Goal: Information Seeking & Learning: Learn about a topic

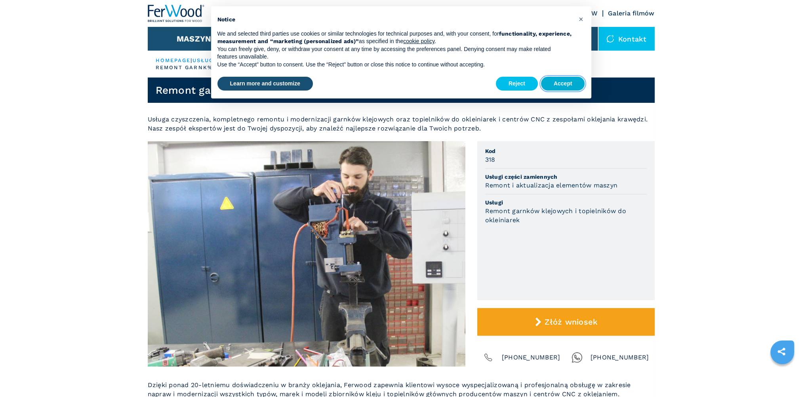
click at [551, 83] on button "Accept" at bounding box center [563, 84] width 44 height 14
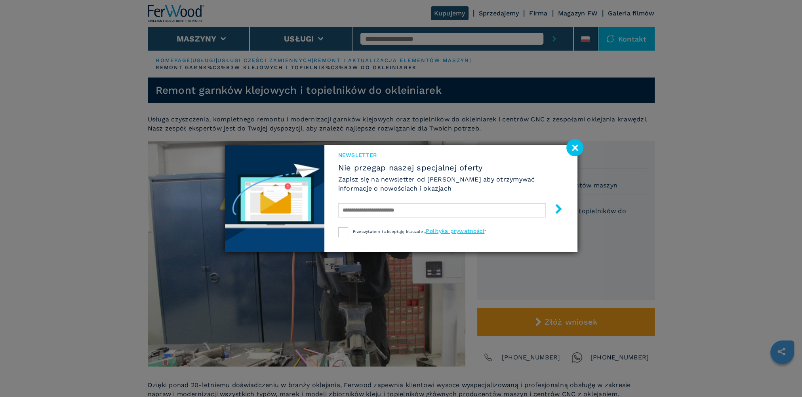
click at [573, 148] on image at bounding box center [574, 147] width 17 height 17
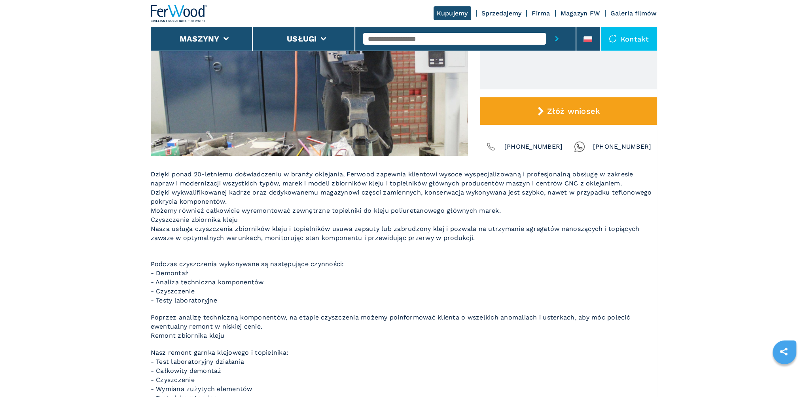
scroll to position [189, 0]
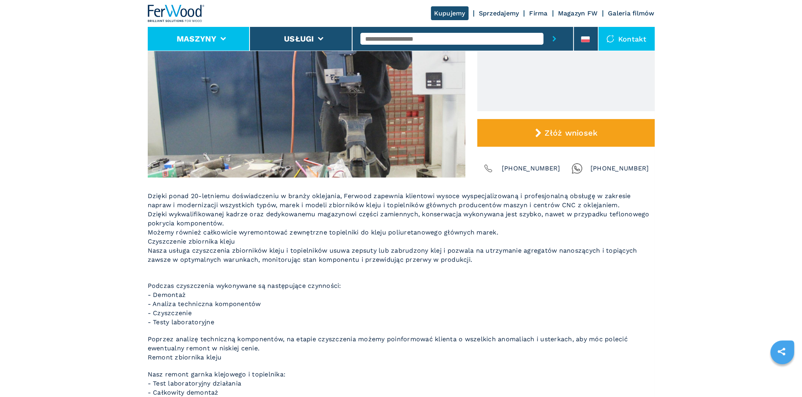
click at [227, 40] on li "Maszyny" at bounding box center [199, 39] width 103 height 24
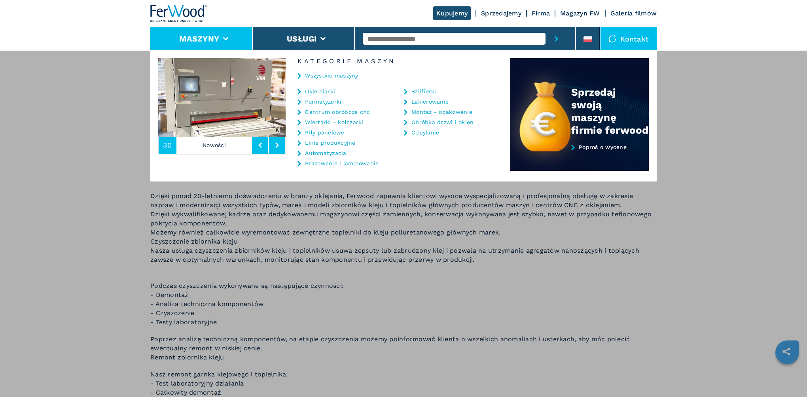
click at [309, 89] on link "Okleiniarki" at bounding box center [320, 92] width 30 height 6
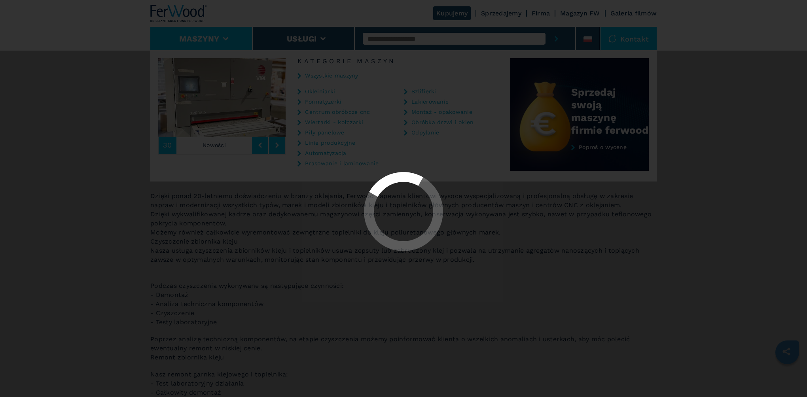
select select "**********"
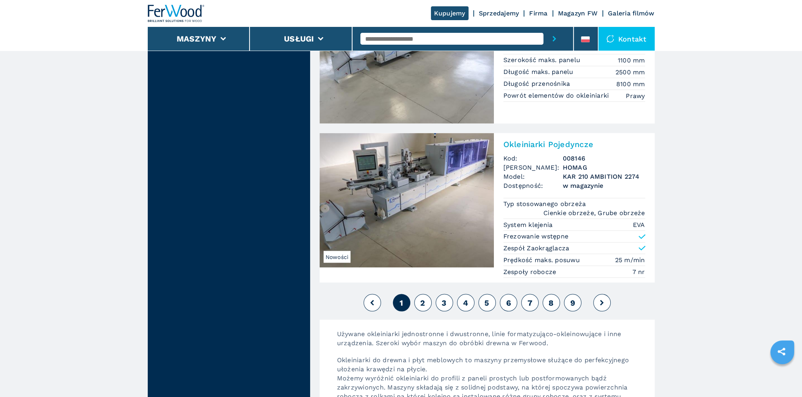
scroll to position [2058, 0]
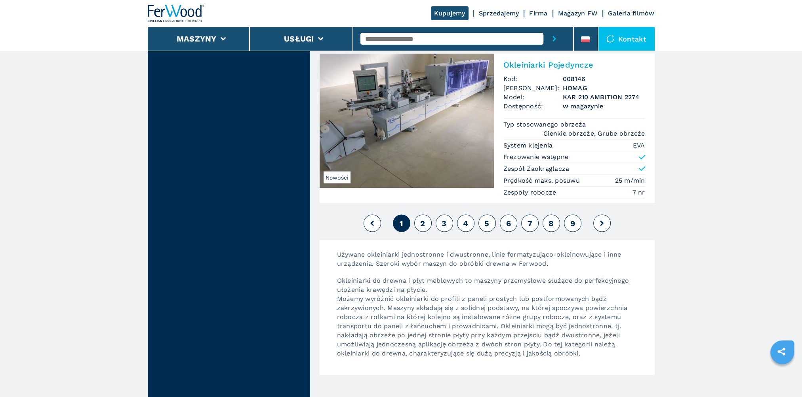
click at [418, 218] on button "2" at bounding box center [422, 223] width 17 height 17
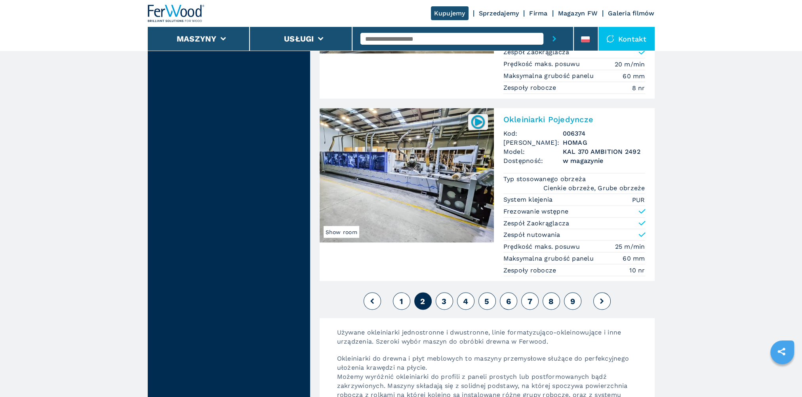
scroll to position [2019, 0]
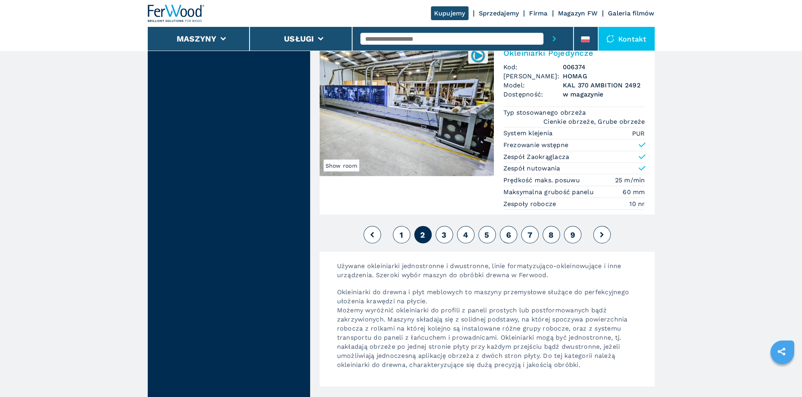
click at [439, 234] on button "3" at bounding box center [443, 234] width 17 height 17
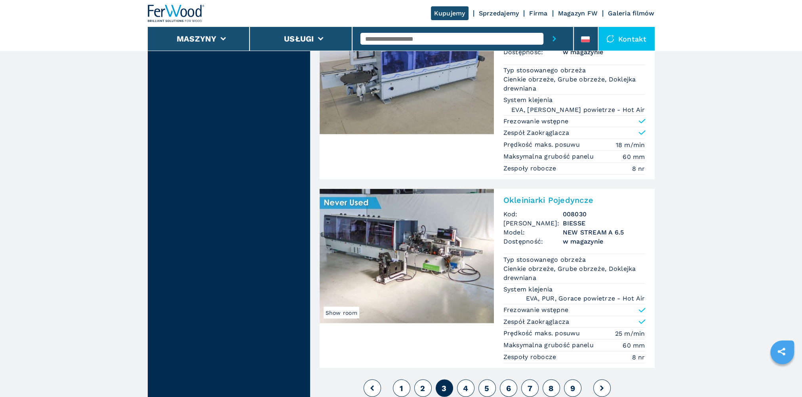
scroll to position [2058, 0]
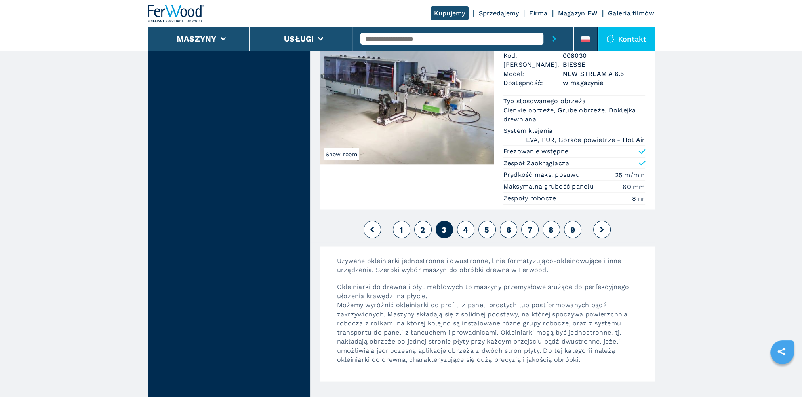
click at [462, 226] on button "4" at bounding box center [465, 229] width 17 height 17
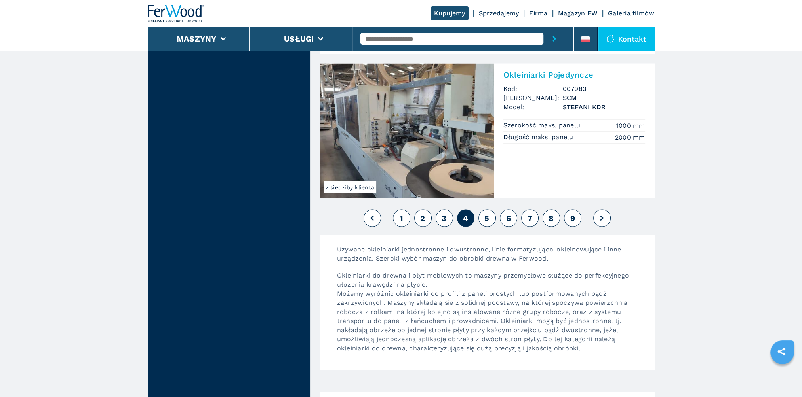
scroll to position [2177, 0]
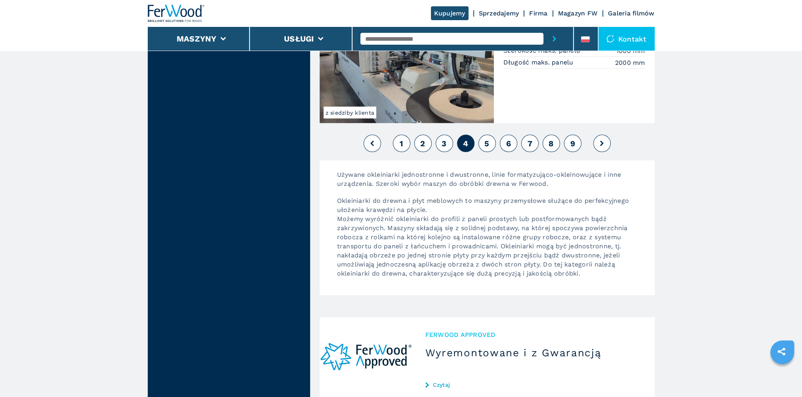
click at [486, 139] on span "5" at bounding box center [486, 143] width 5 height 9
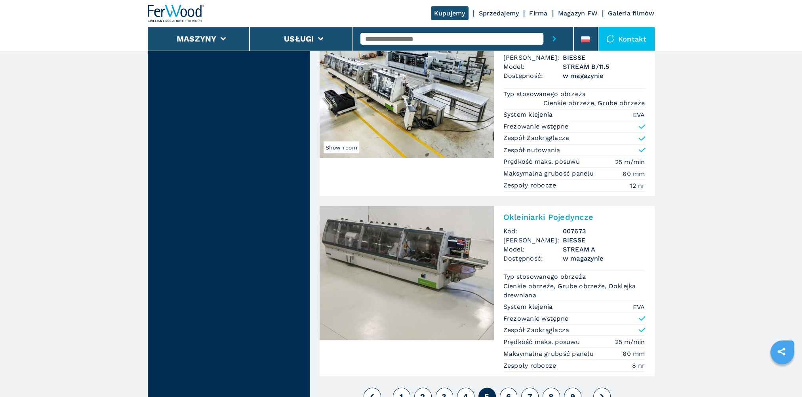
scroll to position [1979, 0]
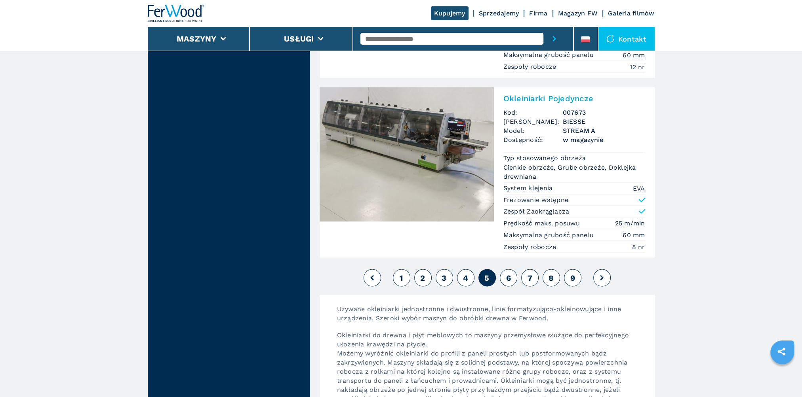
click at [510, 273] on span "6" at bounding box center [507, 277] width 5 height 9
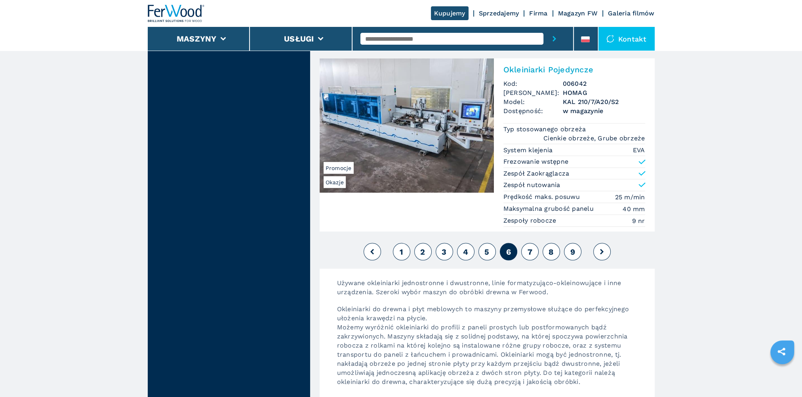
scroll to position [2098, 0]
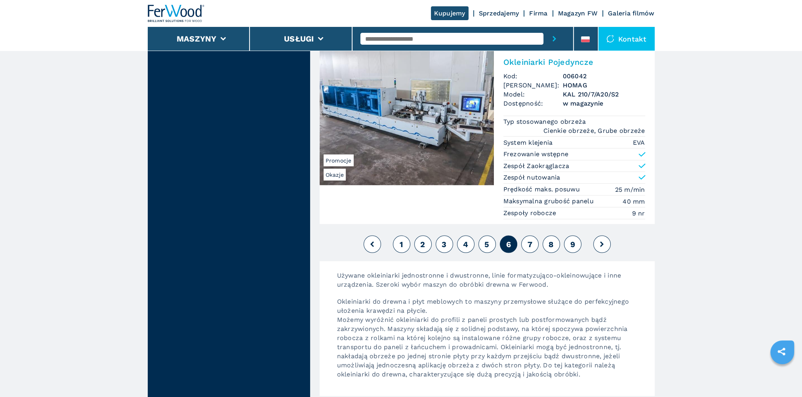
click at [528, 240] on span "7" at bounding box center [529, 244] width 5 height 9
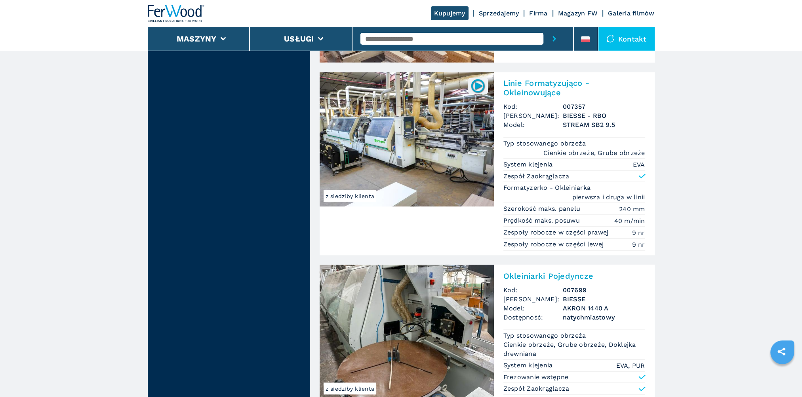
scroll to position [1979, 0]
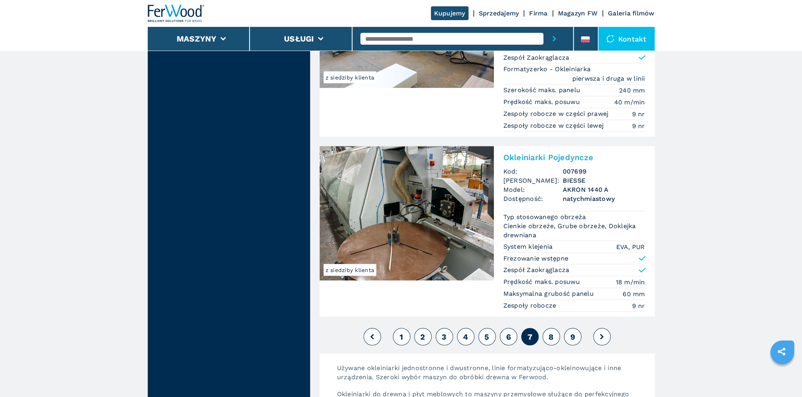
click at [547, 334] on button "8" at bounding box center [550, 336] width 17 height 17
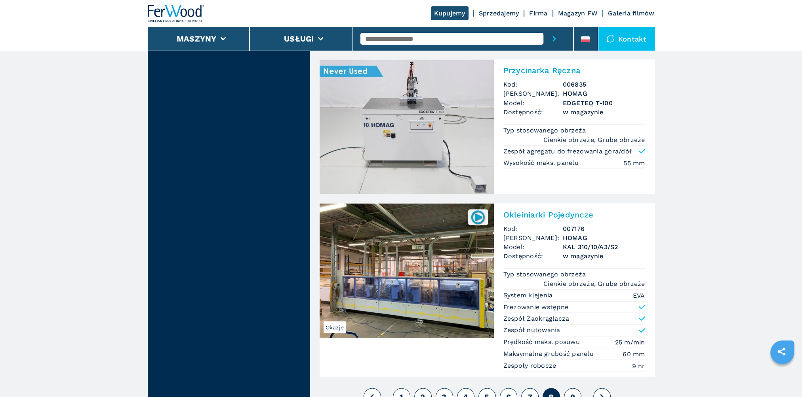
scroll to position [2019, 0]
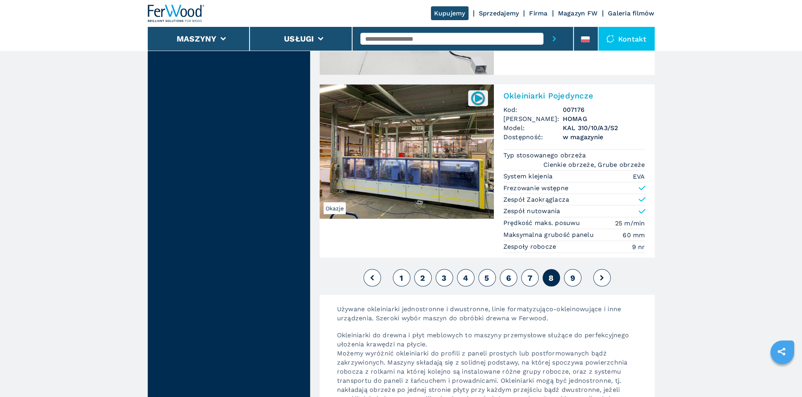
click at [568, 270] on button "9" at bounding box center [572, 278] width 17 height 17
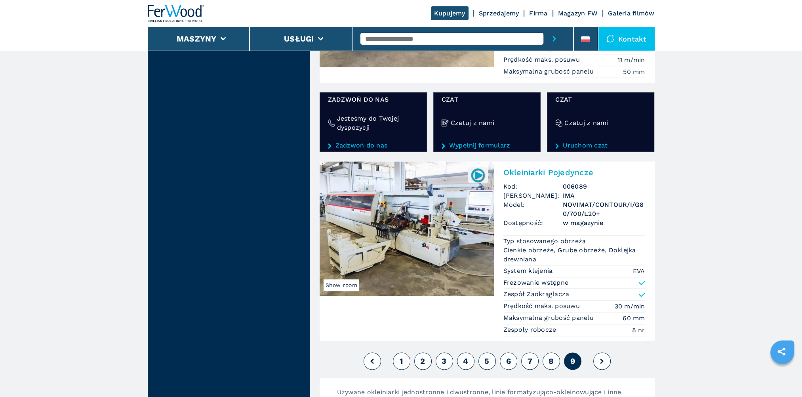
scroll to position [1504, 0]
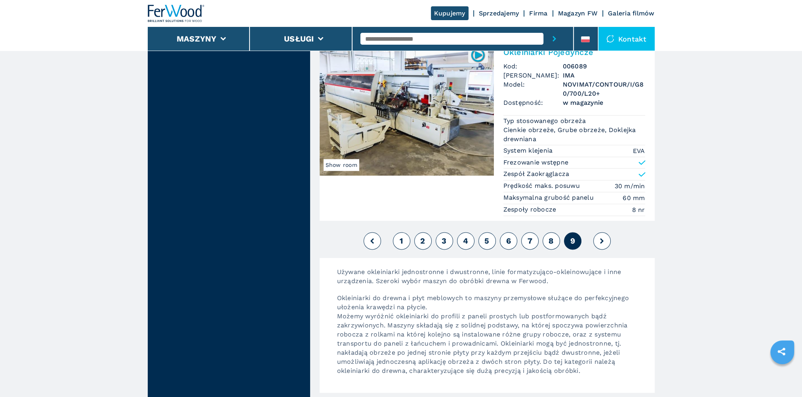
click at [598, 239] on button at bounding box center [601, 240] width 17 height 17
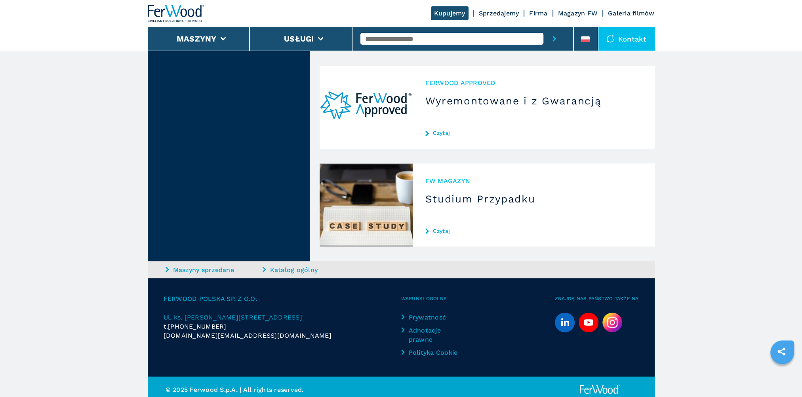
scroll to position [1695, 0]
